Goal: Information Seeking & Learning: Learn about a topic

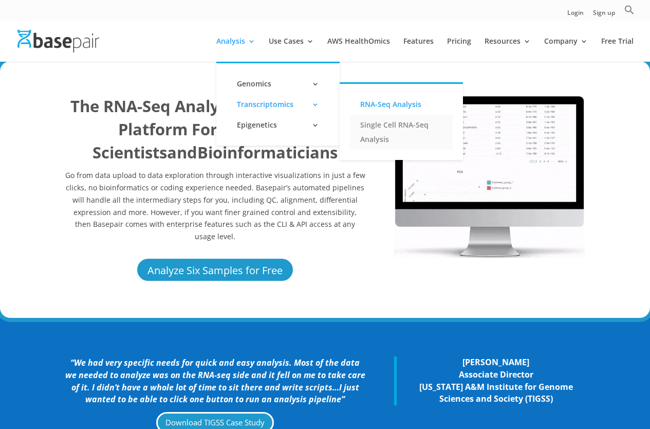
click at [385, 124] on link "Single Cell RNA-Seq Analysis" at bounding box center [401, 132] width 103 height 35
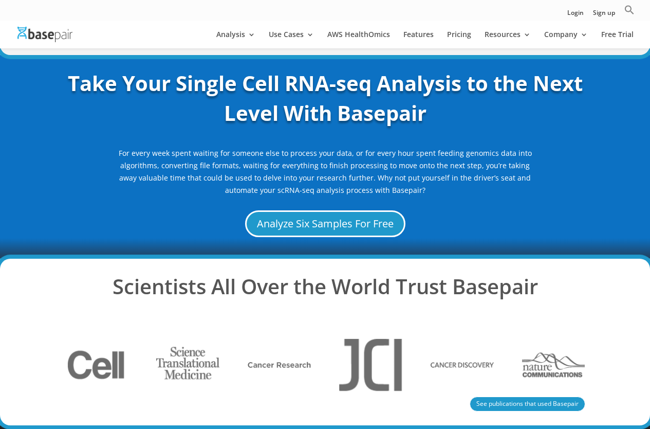
scroll to position [1811, 0]
